Goal: Task Accomplishment & Management: Use online tool/utility

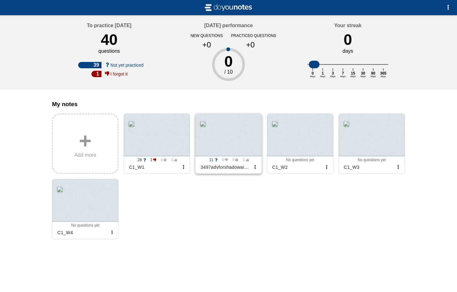
click at [215, 131] on div at bounding box center [229, 135] width 66 height 43
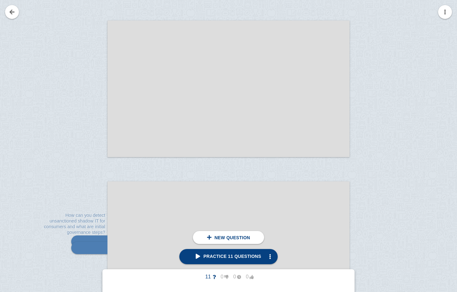
scroll to position [3583, 0]
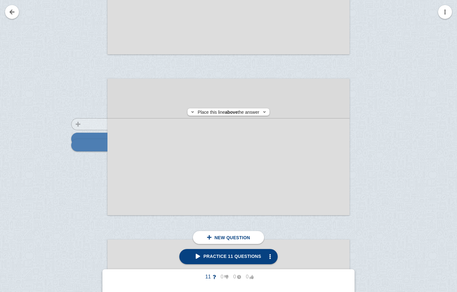
click at [92, 124] on div at bounding box center [86, 153] width 42 height 136
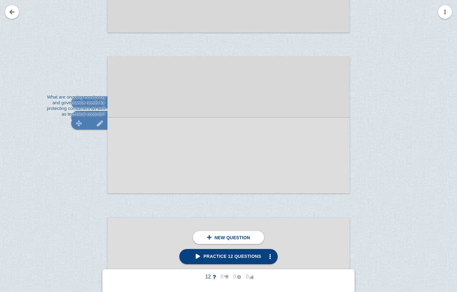
click at [100, 124] on img at bounding box center [99, 123] width 15 height 6
type textarea "What are ongoing monitoring and governance needs for protecting consumers as we…"
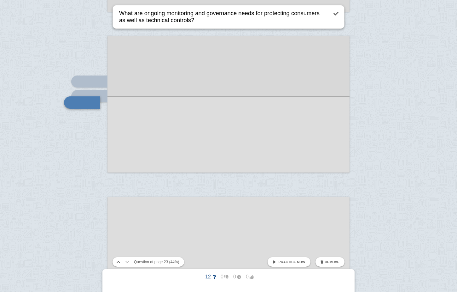
drag, startPoint x: 191, startPoint y: 20, endPoint x: 124, endPoint y: 5, distance: 68.5
click at [122, 5] on div "What are ongoing monitoring and governance needs for protecting consumers as we…" at bounding box center [229, 17] width 232 height 24
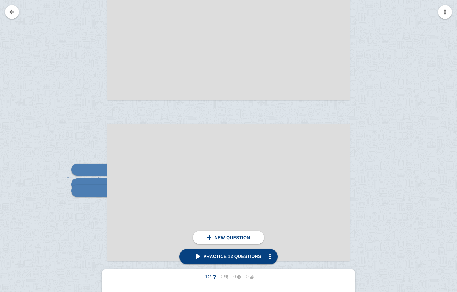
scroll to position [3510, 0]
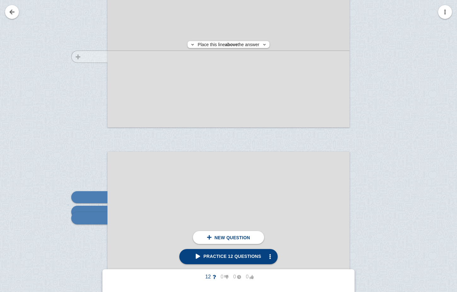
click at [102, 56] on div at bounding box center [86, 65] width 42 height 136
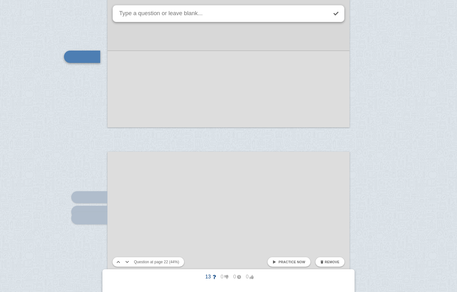
scroll to position [3464, 0]
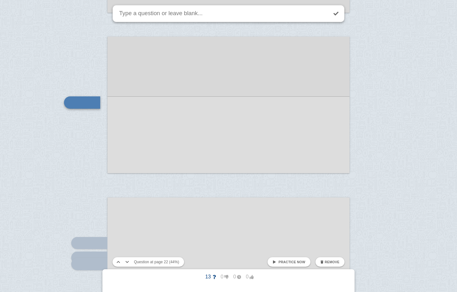
paste textarea "What are ongoing monitoring and governance needs for protecting consumers as we…"
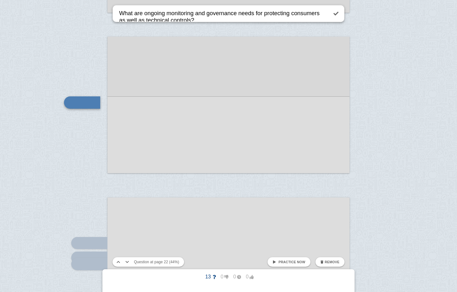
scroll to position [0, 0]
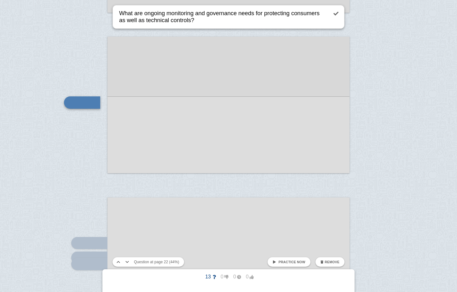
drag, startPoint x: 321, startPoint y: 15, endPoint x: 294, endPoint y: 14, distance: 27.2
click at [294, 14] on textarea "What are ongoing monitoring and governance needs for protecting consumers as we…" at bounding box center [223, 16] width 210 height 23
type textarea "What are ongoing monitoring and governance needs for protecting ai application …"
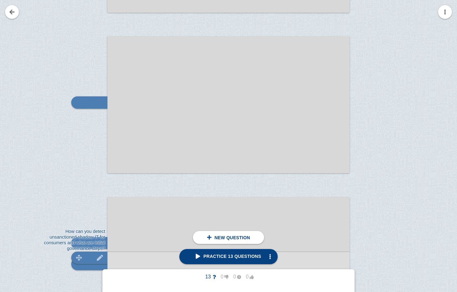
scroll to position [3495, 0]
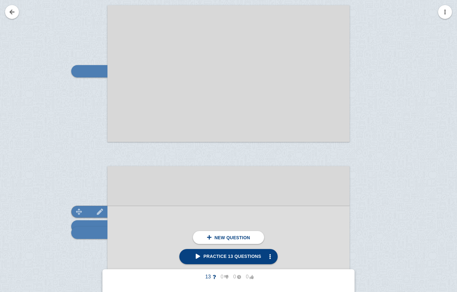
click at [80, 210] on img at bounding box center [79, 211] width 15 height 6
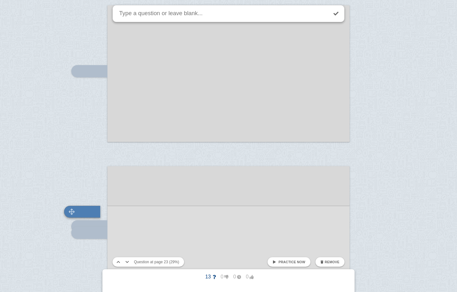
scroll to position [3604, 0]
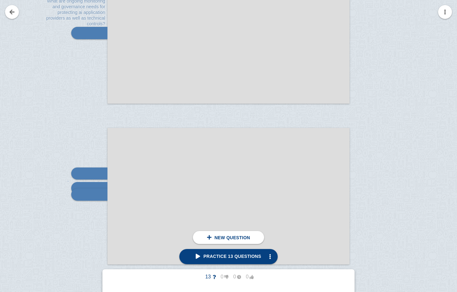
scroll to position [3479, 0]
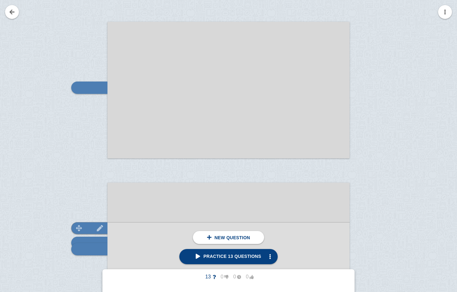
click at [87, 226] on div at bounding box center [89, 228] width 36 height 12
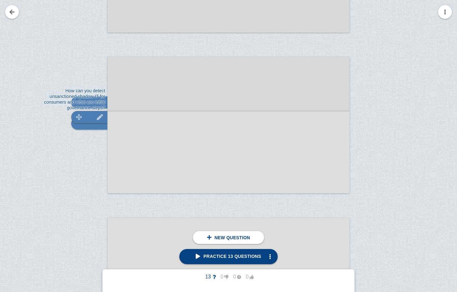
click at [91, 114] on div at bounding box center [89, 117] width 36 height 12
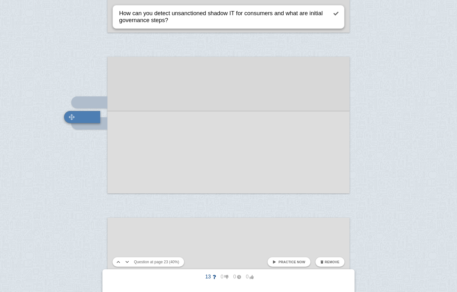
scroll to position [3619, 0]
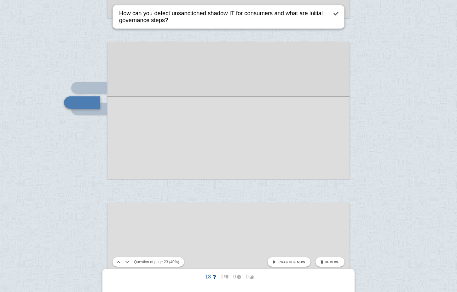
click at [144, 17] on textarea "How can you detect unsanctioned shadow IT for consumers and what are initial go…" at bounding box center [223, 16] width 210 height 23
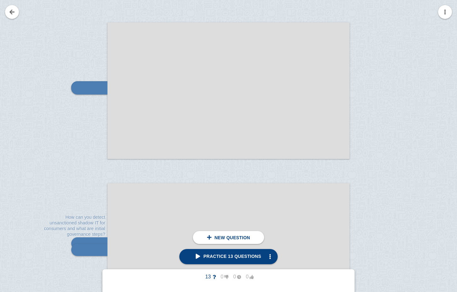
scroll to position [3469, 0]
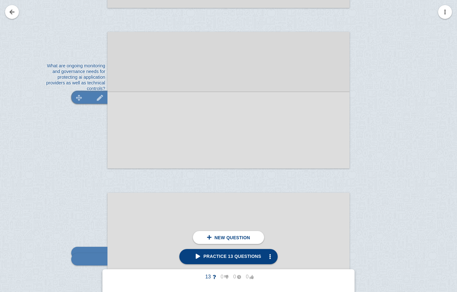
click at [92, 100] on div at bounding box center [89, 97] width 36 height 12
type textarea "What are ongoing monitoring and governance needs for protecting ai application …"
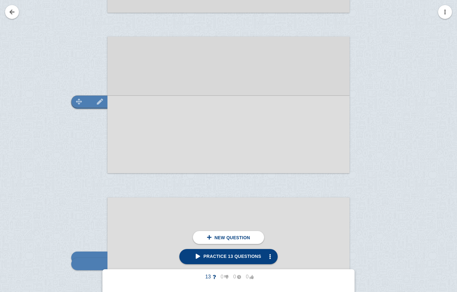
click at [91, 98] on div at bounding box center [89, 101] width 36 height 12
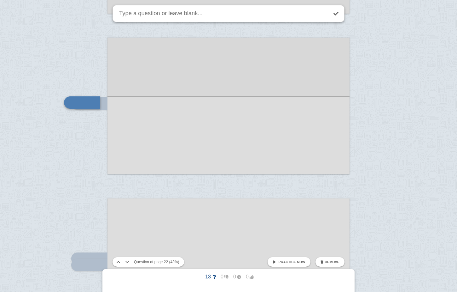
paste textarea "How can you detect unsanctioned shadow IT for consumers and what are initial go…"
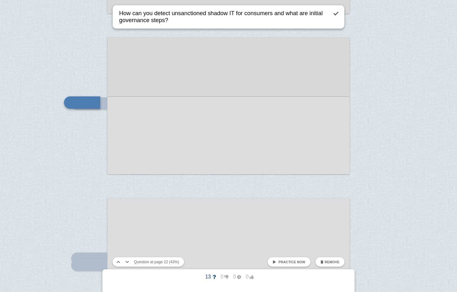
scroll to position [0, 0]
drag, startPoint x: 274, startPoint y: 16, endPoint x: 246, endPoint y: 16, distance: 28.1
click at [246, 16] on textarea "How can you detect unsanctioned shadow IT for consumers and what are initial go…" at bounding box center [223, 16] width 210 height 23
type textarea "How can you detect unsanctioned shadow IT for ai application providers and what…"
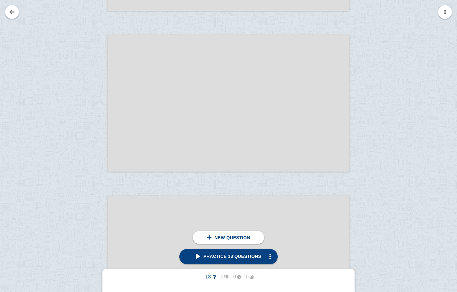
scroll to position [3888, 0]
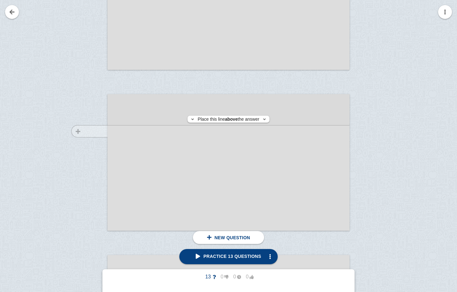
click at [103, 131] on div at bounding box center [86, 168] width 42 height 136
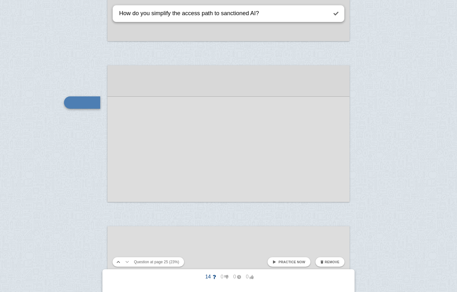
type textarea "How do you simplify the access path to sanctioned AI?"
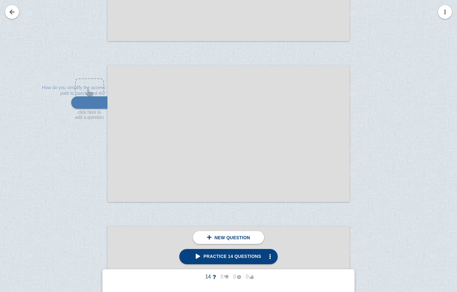
click at [194, 96] on div at bounding box center [229, 133] width 242 height 136
drag, startPoint x: 91, startPoint y: 138, endPoint x: 94, endPoint y: 94, distance: 43.7
click at [94, 94] on div at bounding box center [86, 139] width 42 height 136
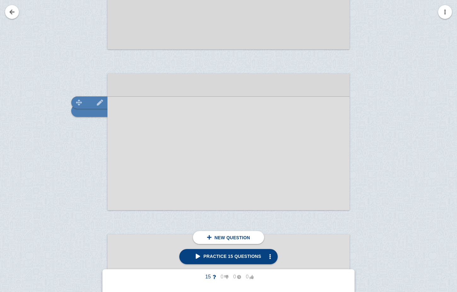
click at [92, 99] on div at bounding box center [89, 102] width 36 height 12
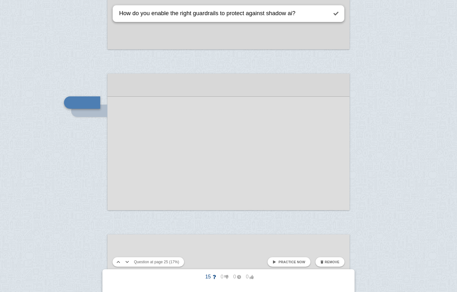
type textarea "How do you enable the right guardrails to protect against shadow ai?"
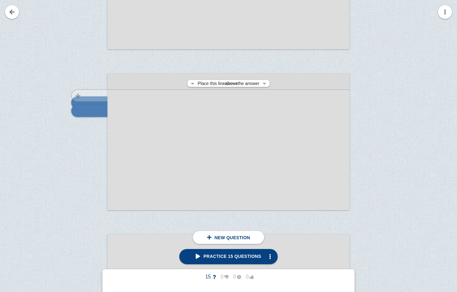
drag, startPoint x: 94, startPoint y: 134, endPoint x: 94, endPoint y: 95, distance: 38.8
click at [94, 95] on div at bounding box center [86, 148] width 42 height 136
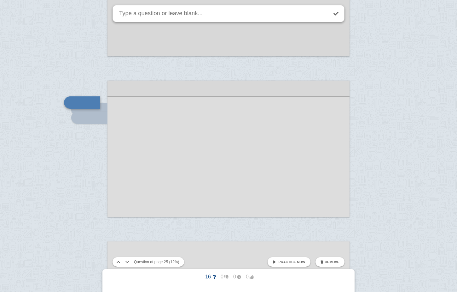
click at [137, 15] on textarea at bounding box center [223, 13] width 210 height 16
type textarea "How do you reinforce proper ai use with support?"
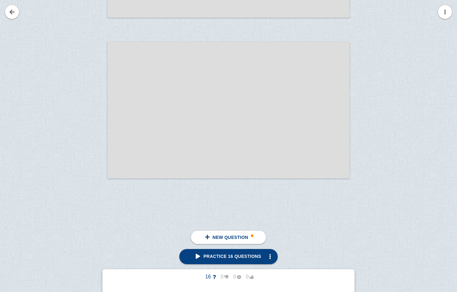
scroll to position [5394, 0]
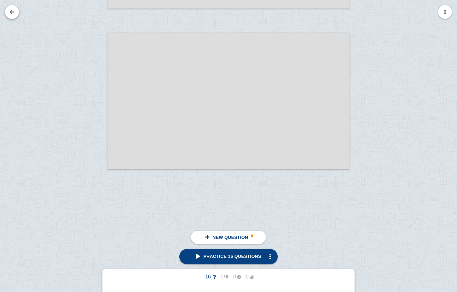
click at [12, 11] on link at bounding box center [12, 12] width 14 height 14
